Goal: Find specific page/section: Locate a particular part of the current website

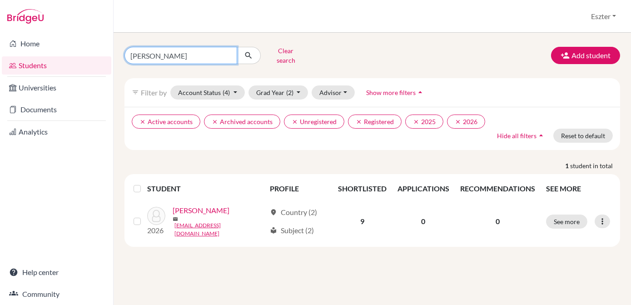
click at [203, 57] on input "[PERSON_NAME]" at bounding box center [180, 55] width 113 height 17
click at [229, 51] on input "[PERSON_NAME]" at bounding box center [180, 55] width 113 height 17
type input "endersz"
click at [248, 51] on icon "submit" at bounding box center [248, 55] width 9 height 9
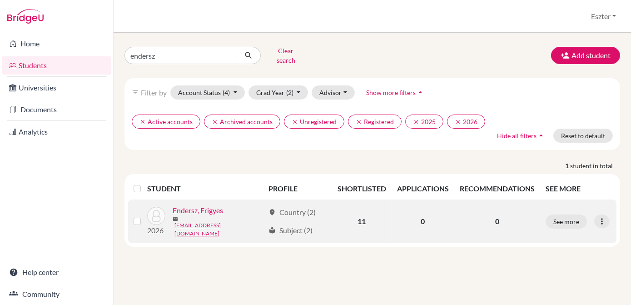
click at [201, 211] on link "Endersz, Frigyes" at bounding box center [198, 210] width 50 height 11
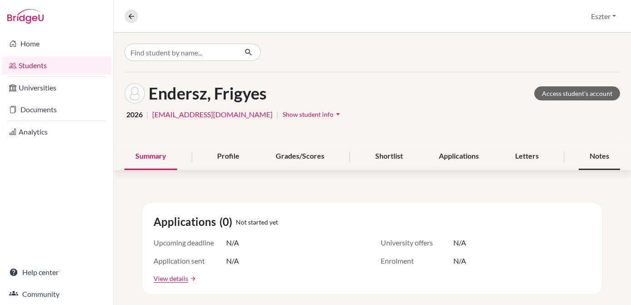
click at [588, 153] on div "Notes" at bounding box center [598, 156] width 41 height 27
